Goal: Task Accomplishment & Management: Manage account settings

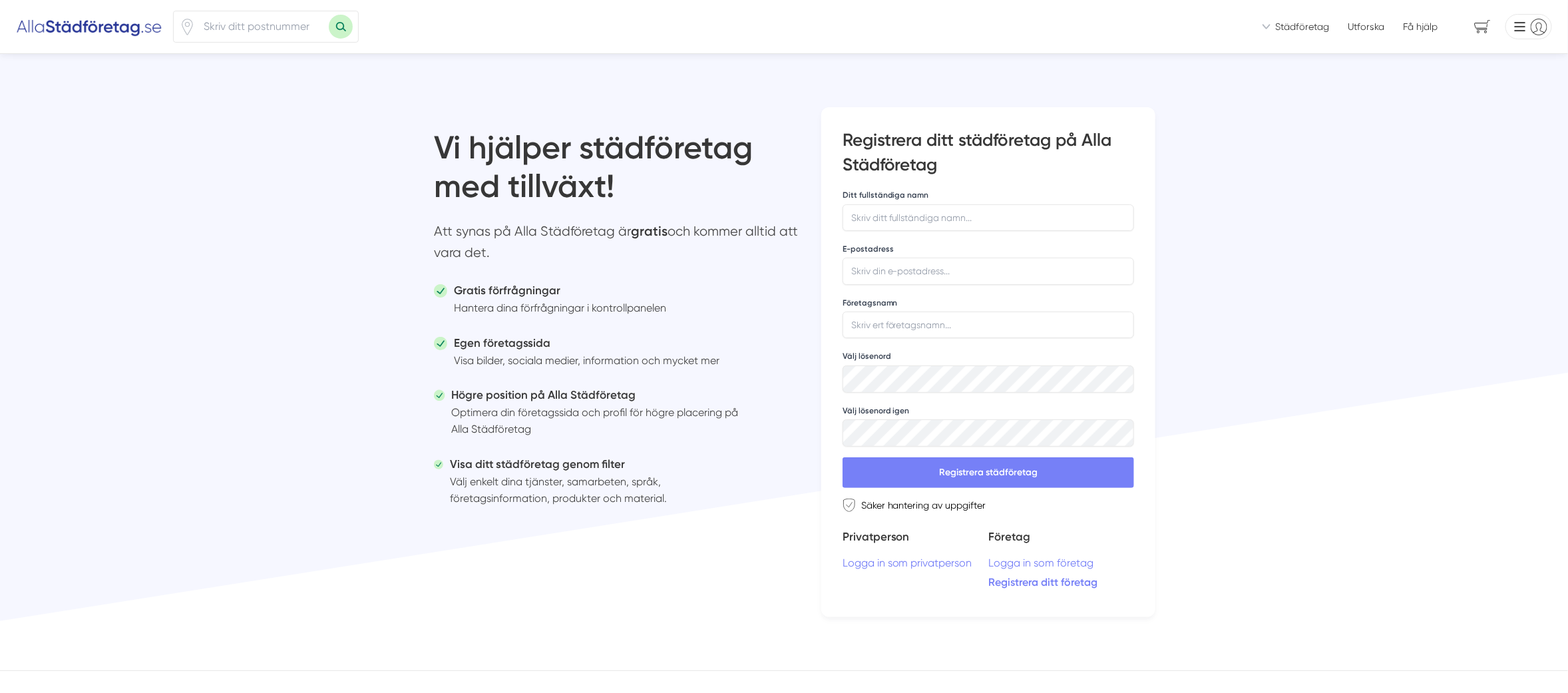
click at [1545, 28] on li at bounding box center [1525, 27] width 52 height 26
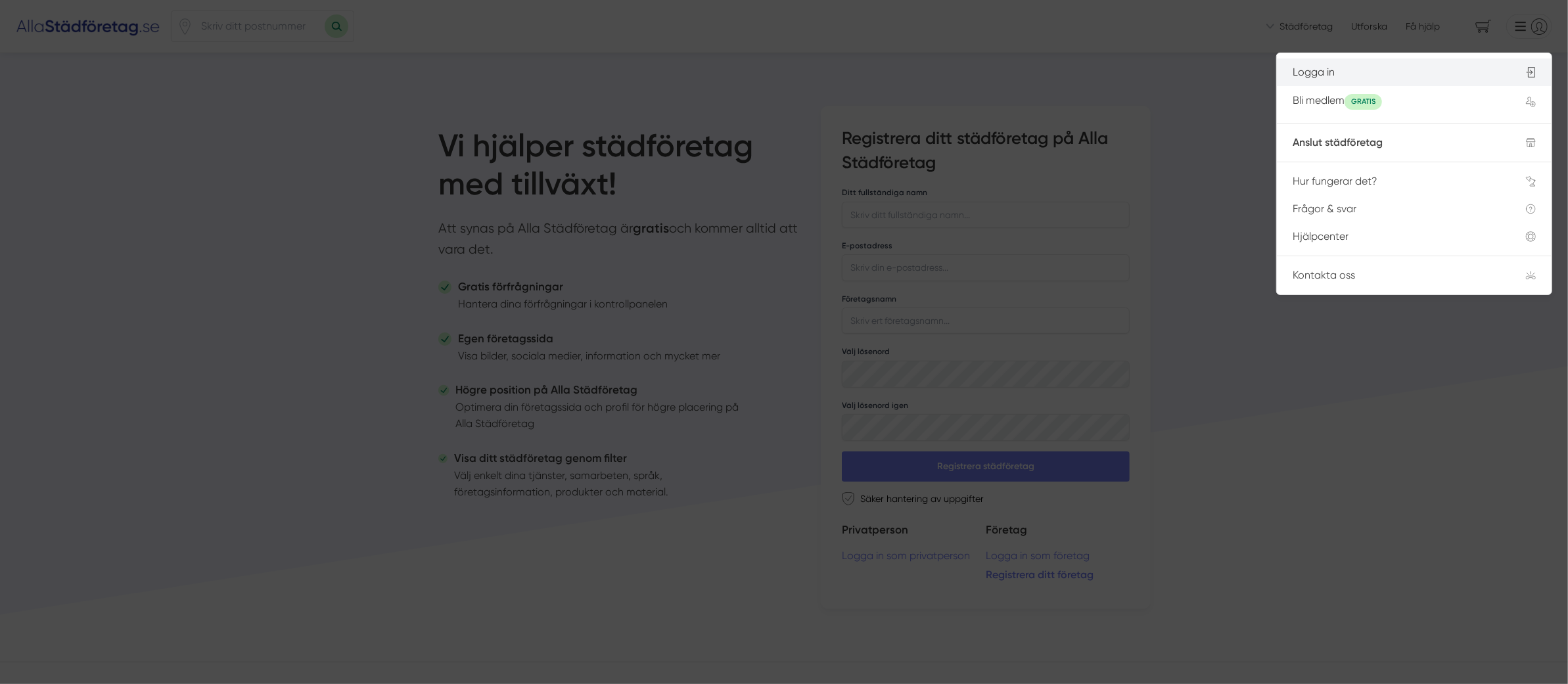
click at [1315, 72] on div "Logga in" at bounding box center [1393, 72] width 201 height 12
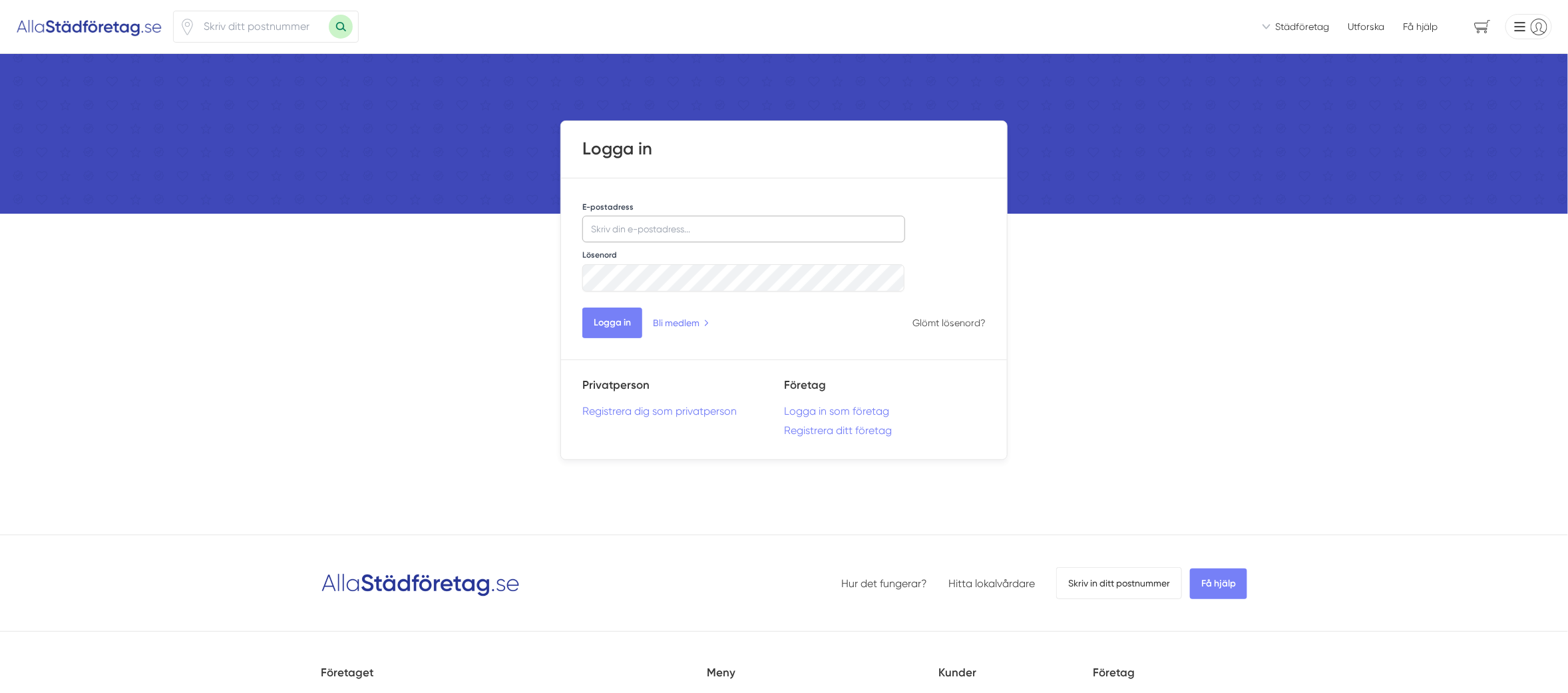
click at [686, 217] on input "E-postadress" at bounding box center [743, 228] width 322 height 27
type input "[EMAIL_ADDRESS][DOMAIN_NAME]"
click at [945, 320] on link "Glömt lösenord?" at bounding box center [948, 322] width 73 height 10
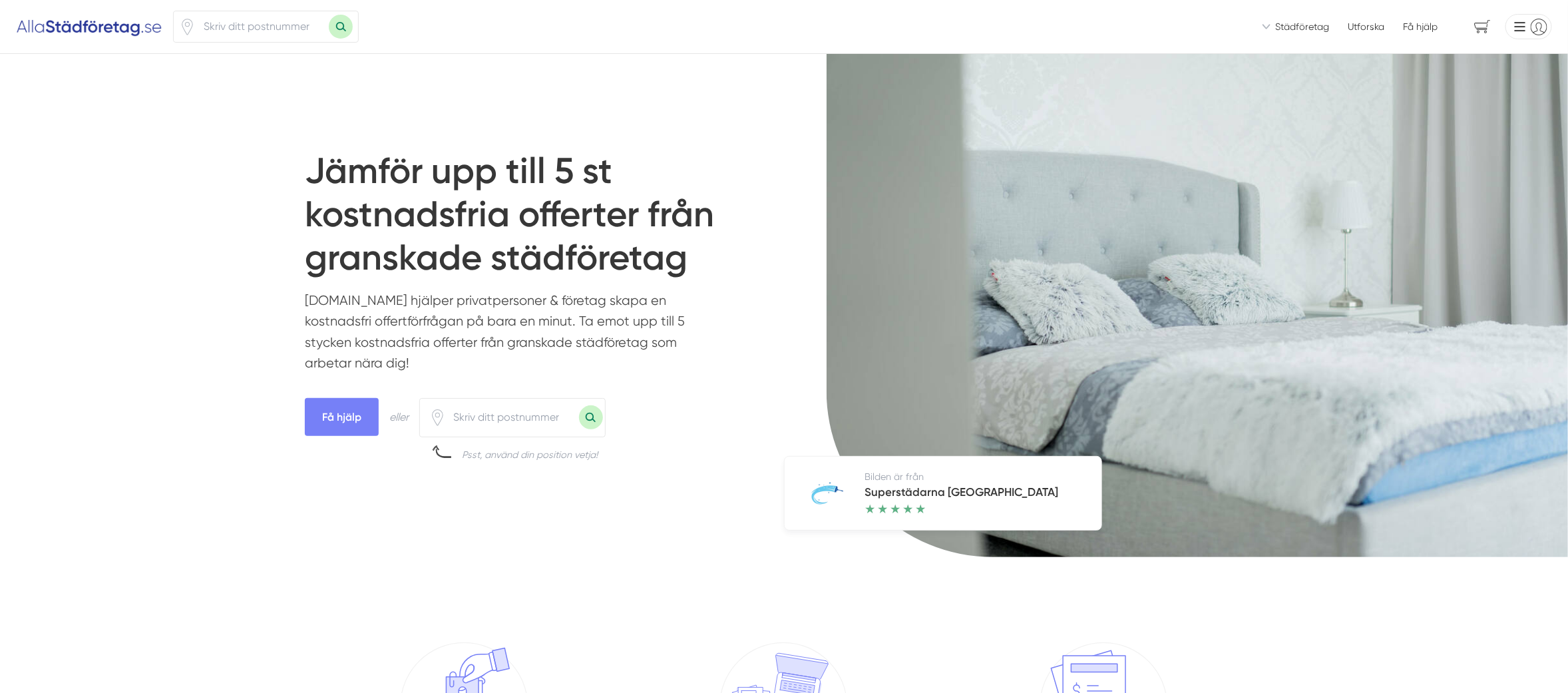
click at [1539, 31] on li at bounding box center [1525, 27] width 52 height 26
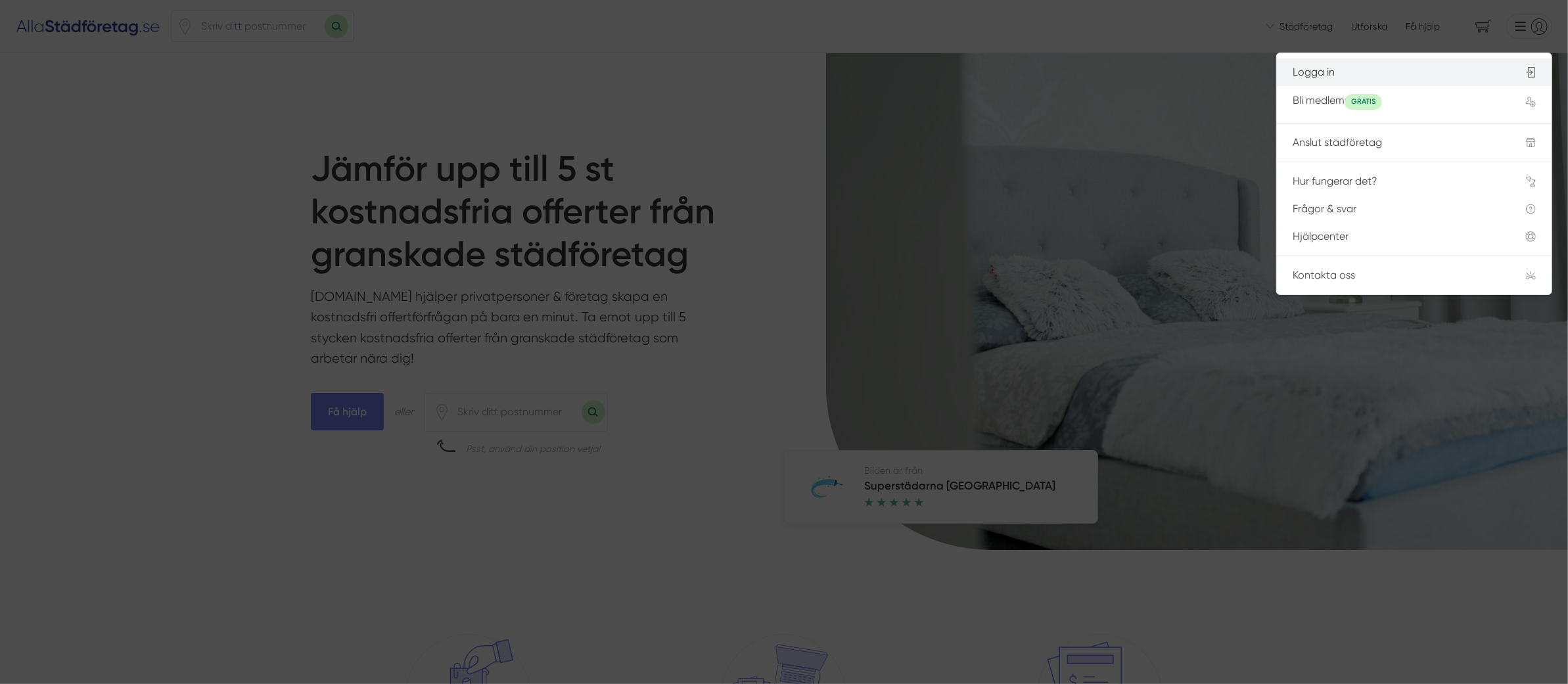
click at [1326, 70] on div "Logga in" at bounding box center [1393, 72] width 201 height 12
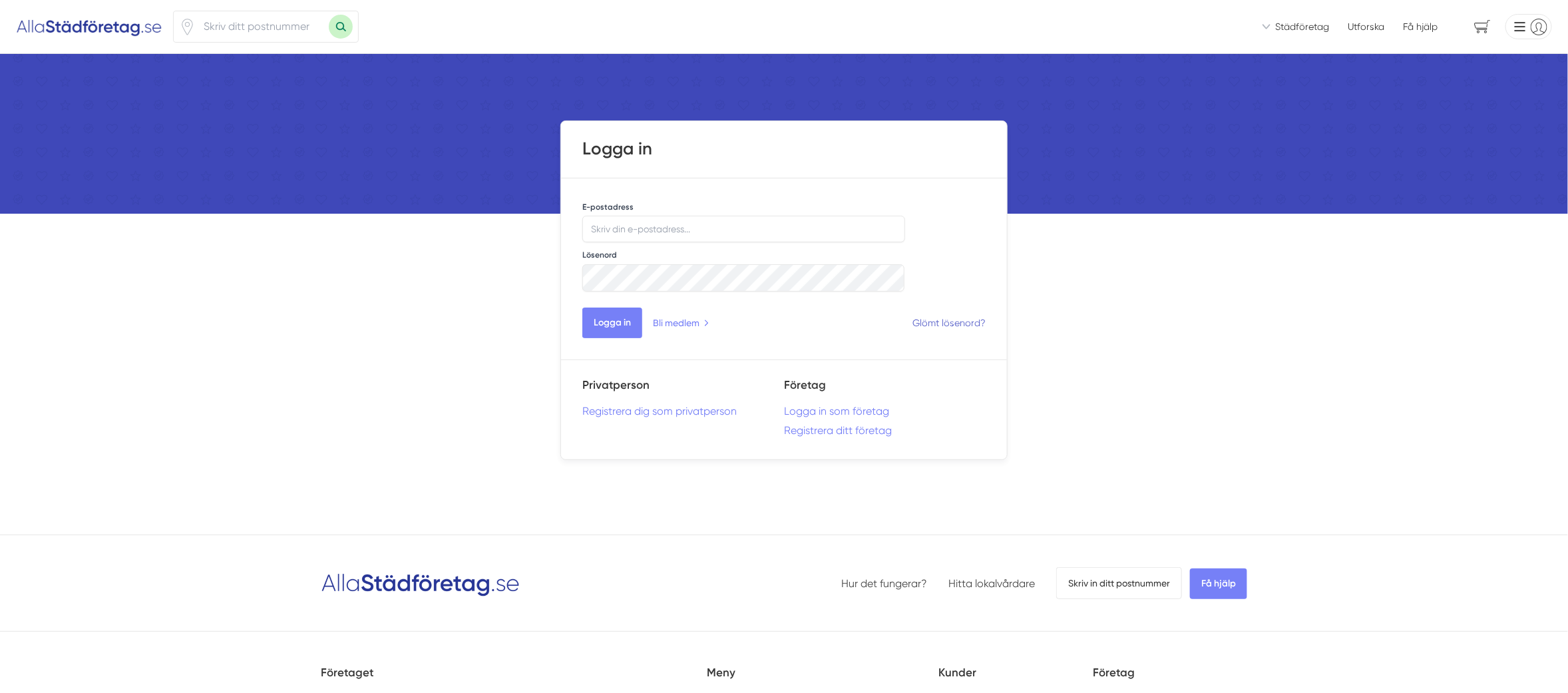
click at [967, 325] on link "Glömt lösenord?" at bounding box center [948, 322] width 73 height 10
